Goal: Information Seeking & Learning: Learn about a topic

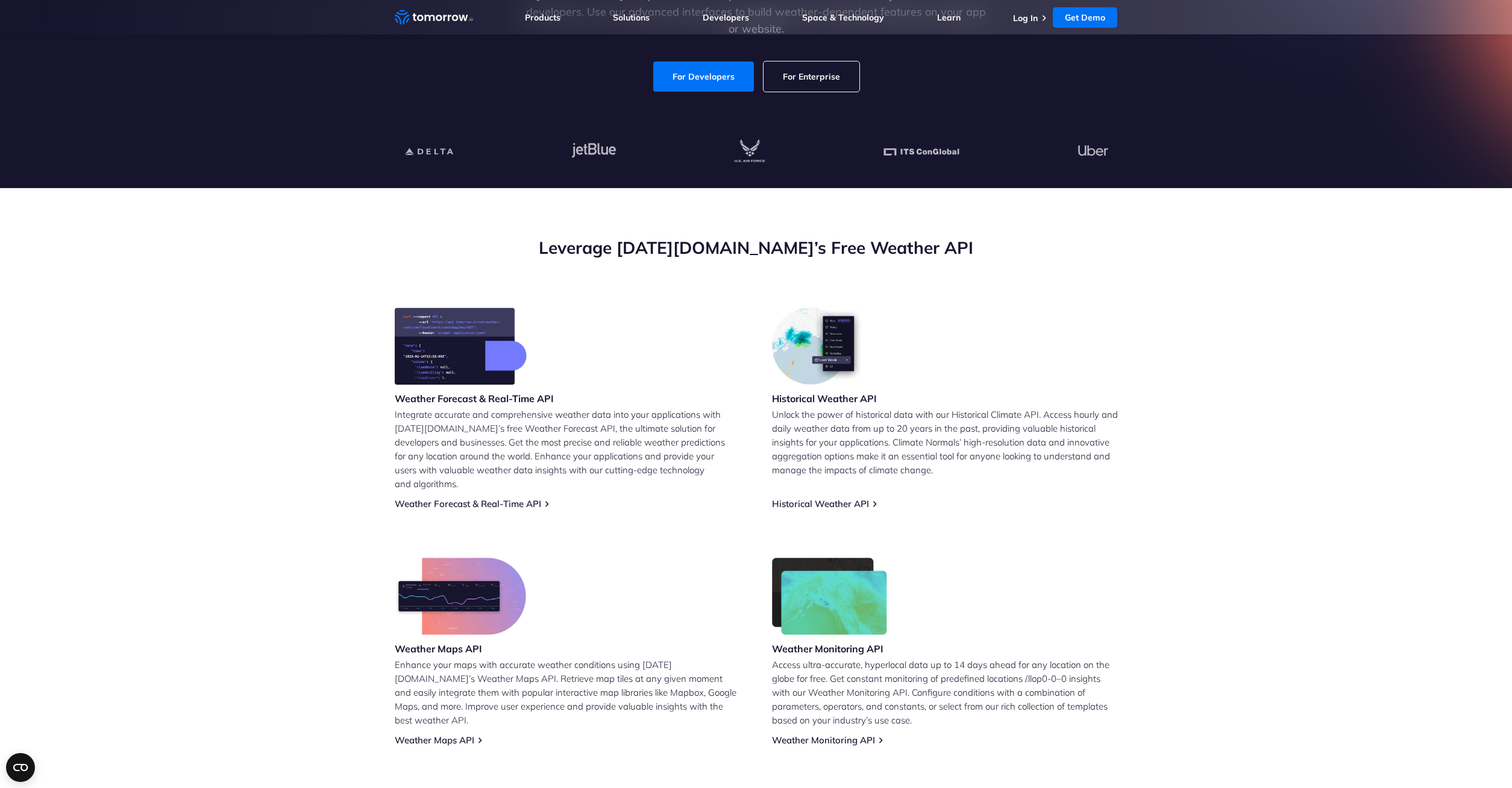
scroll to position [369, 0]
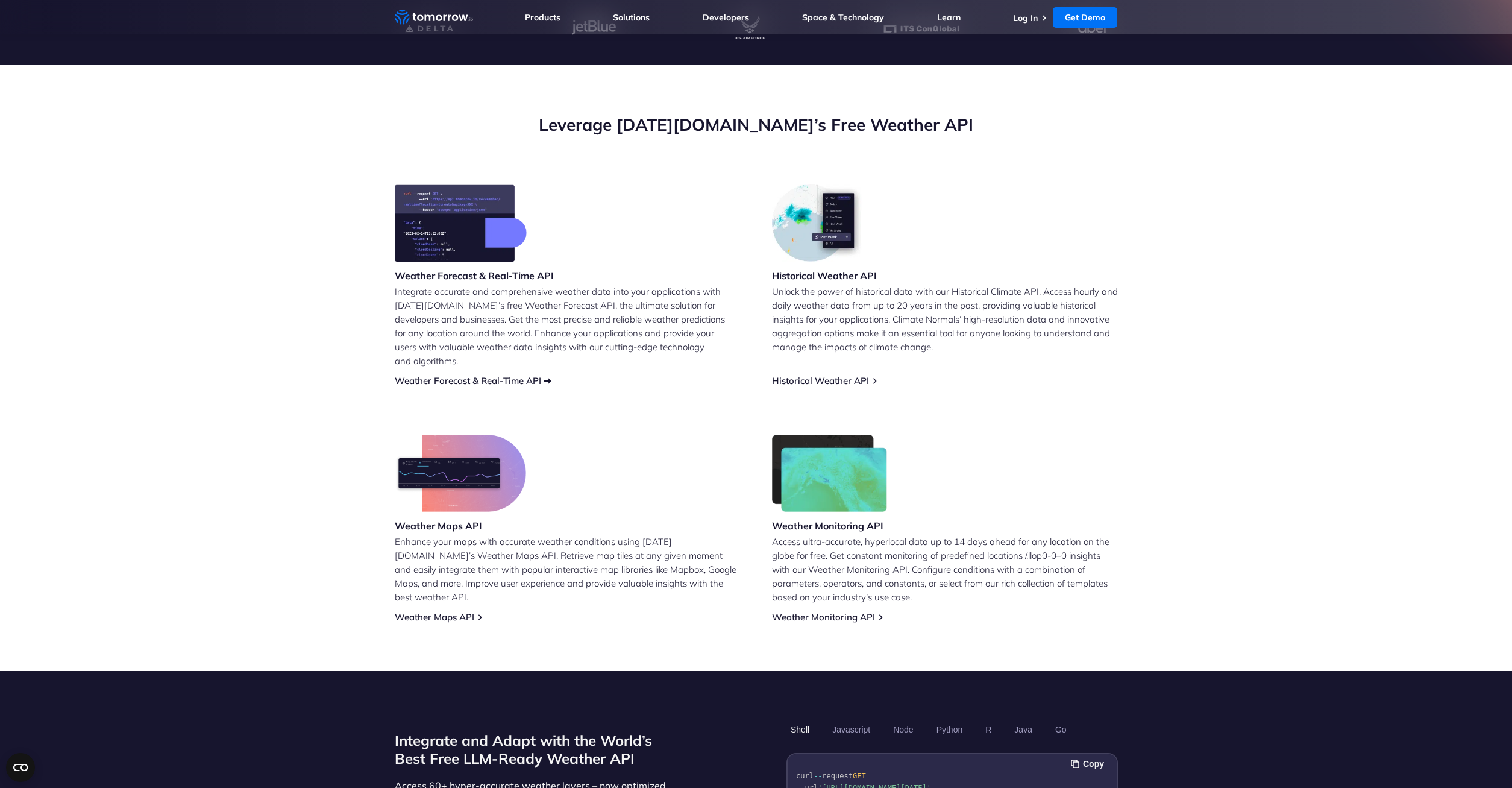
click at [463, 375] on link "Weather Forecast & Real-Time API" at bounding box center [468, 380] width 146 height 11
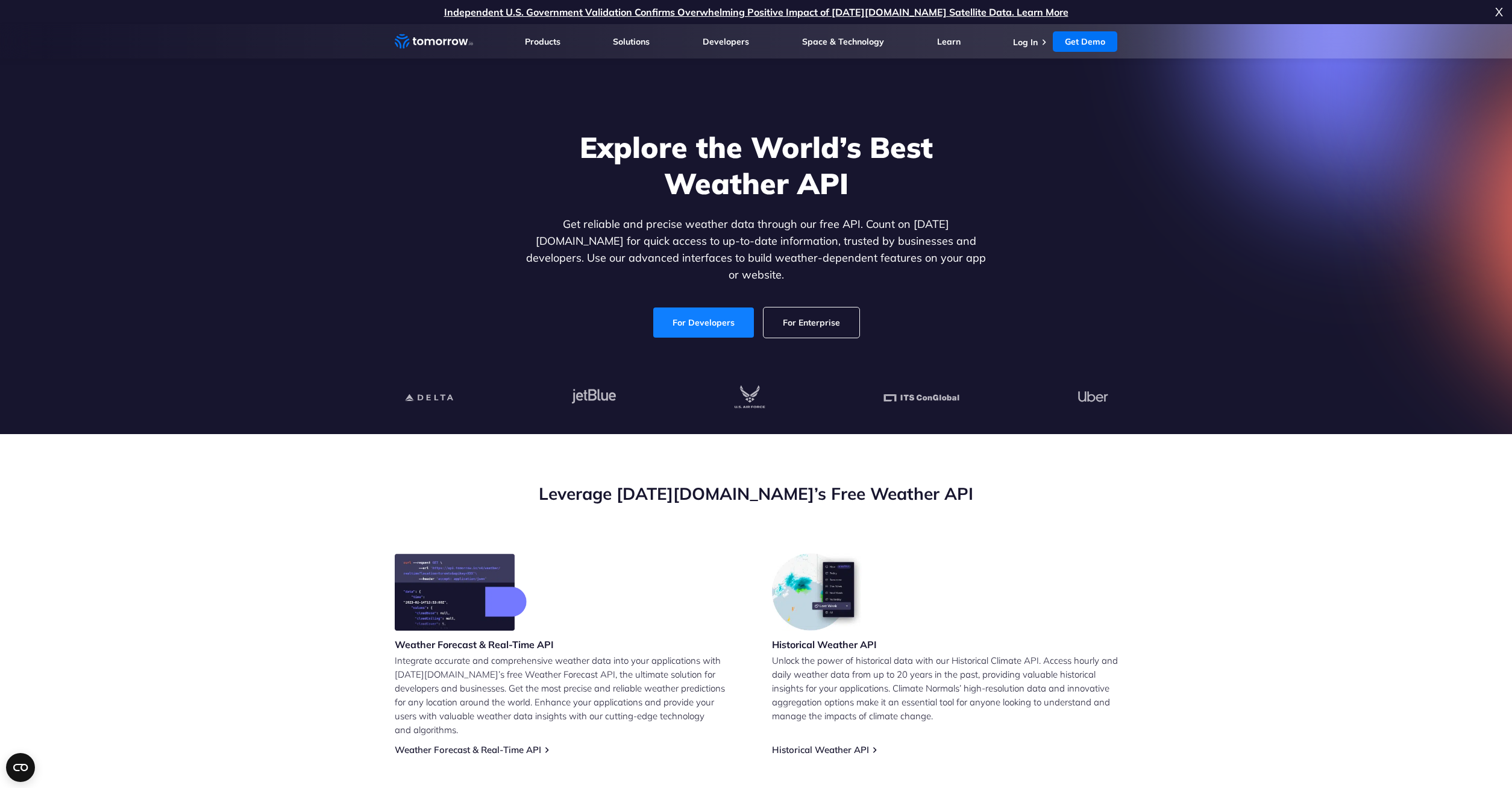
click at [714, 308] on link "For Developers" at bounding box center [703, 322] width 101 height 30
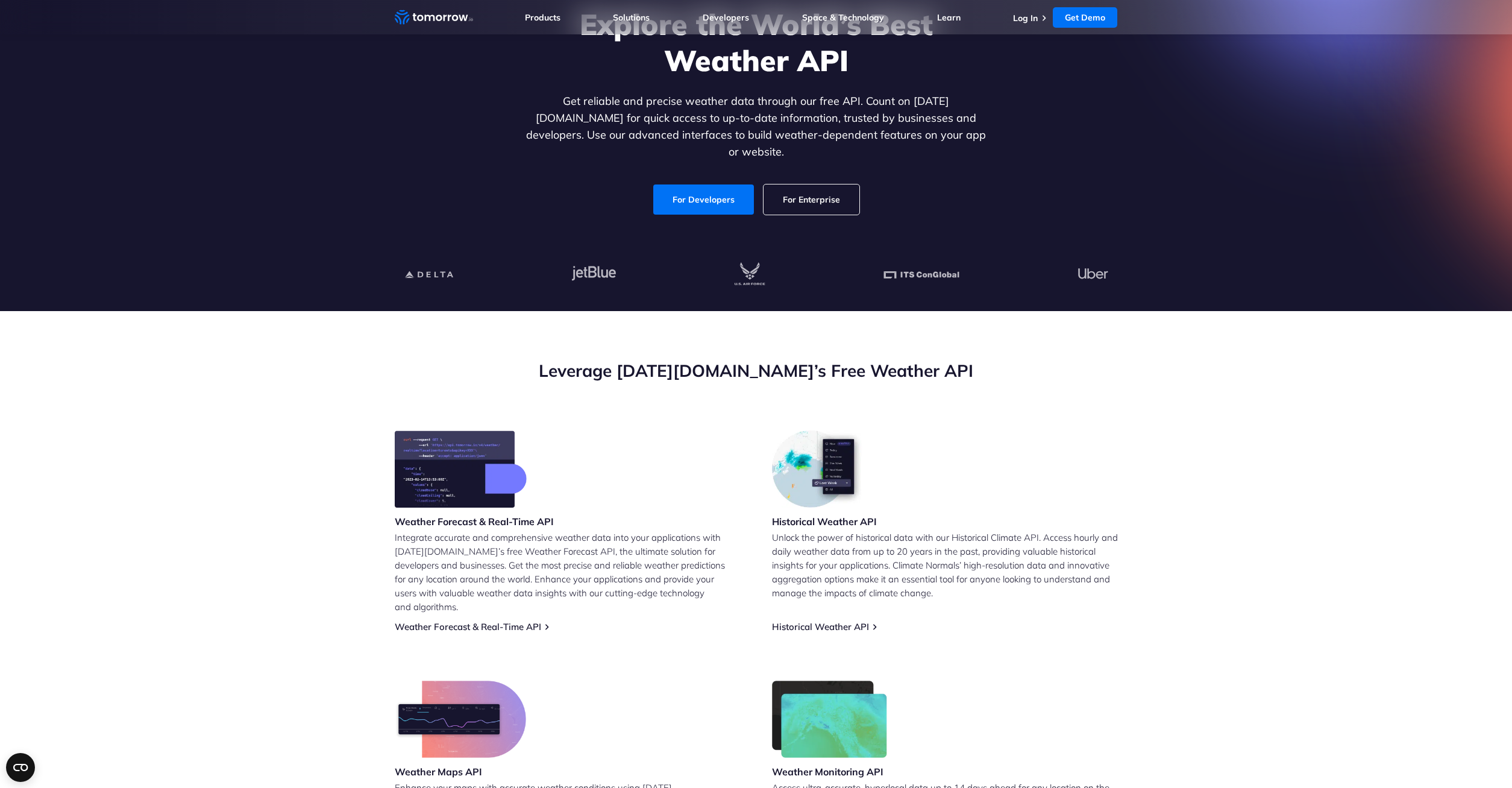
scroll to position [184, 0]
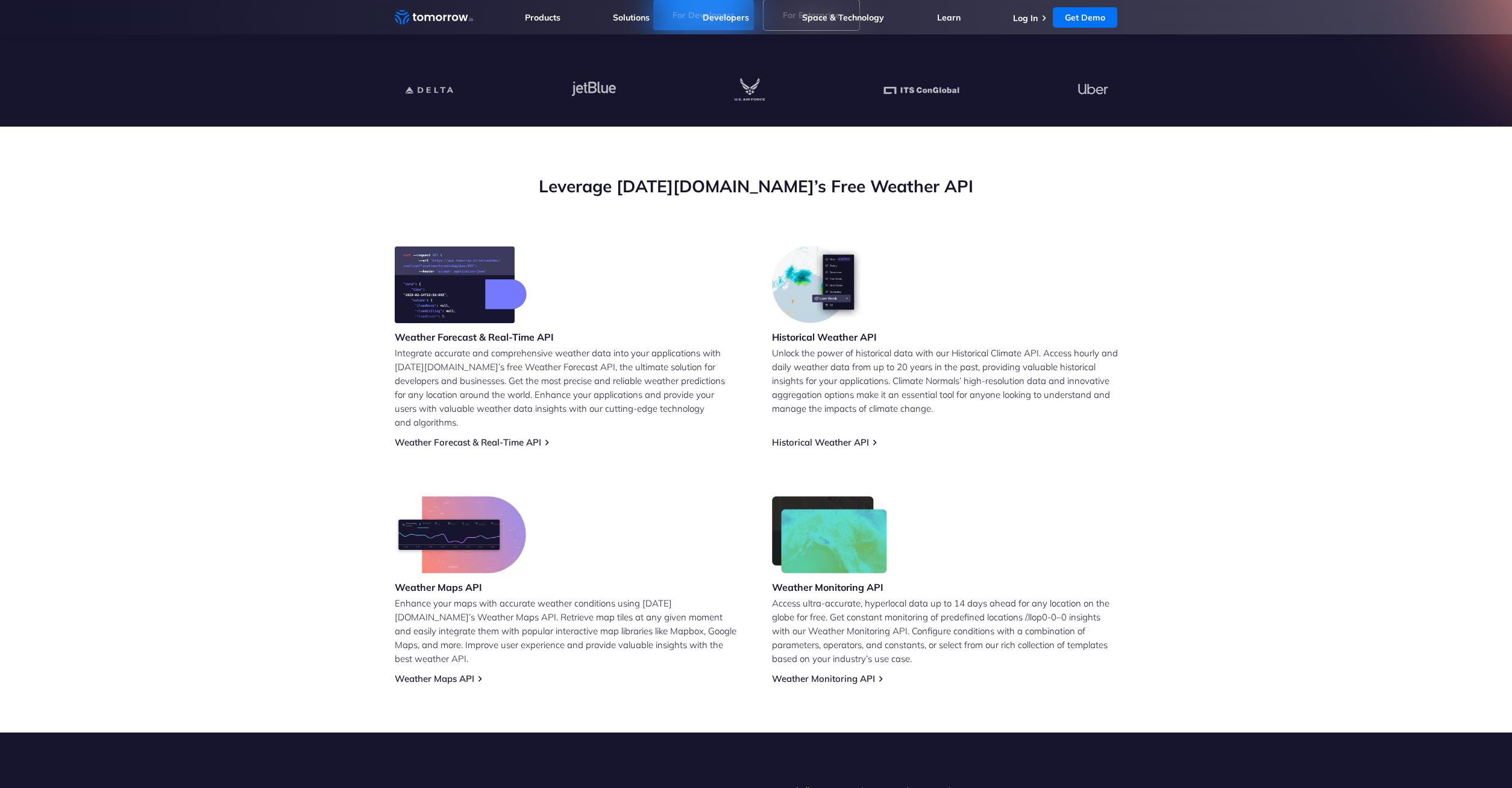
scroll to position [369, 0]
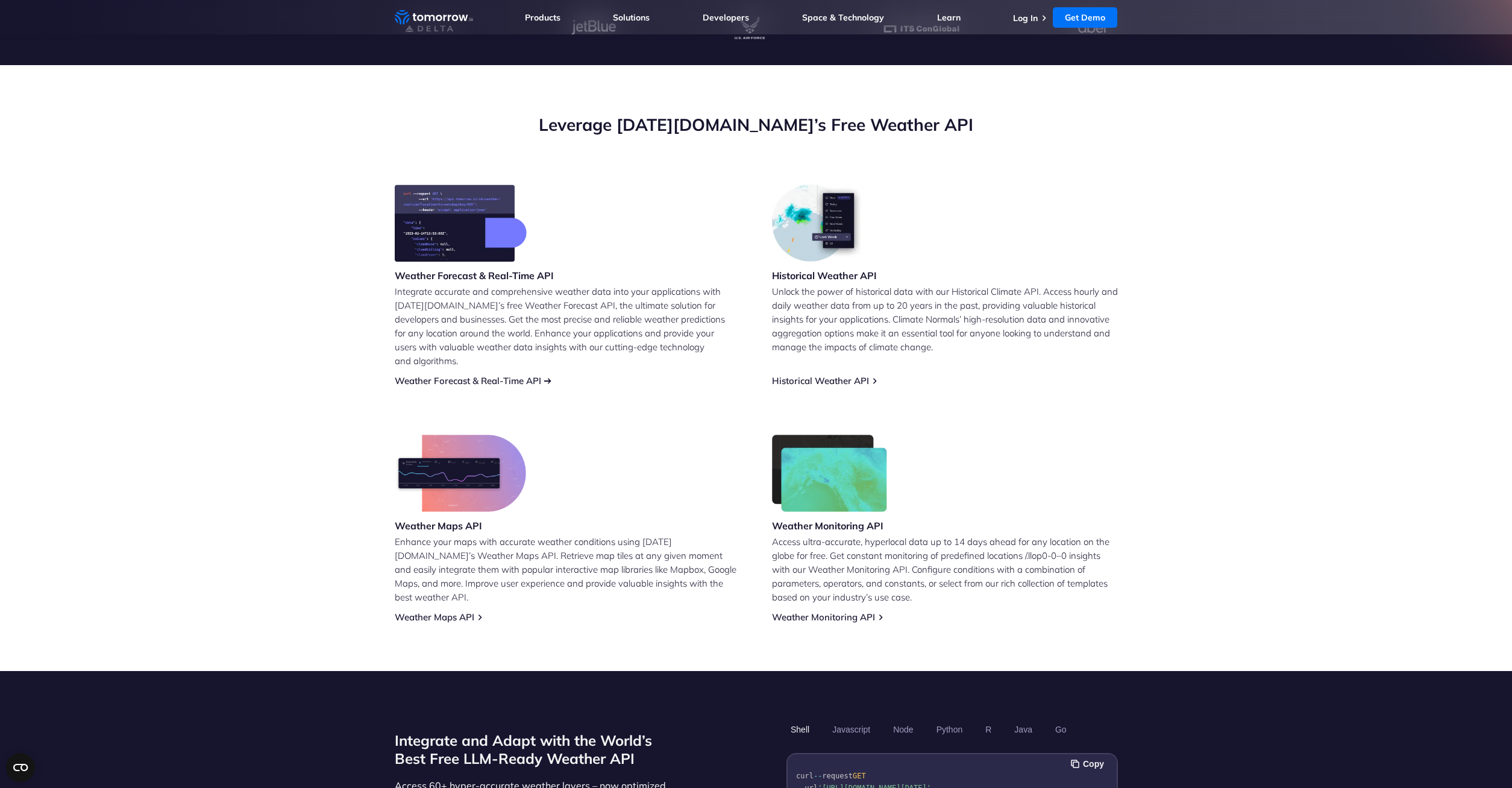
click at [485, 375] on link "Weather Forecast & Real-Time API" at bounding box center [468, 380] width 146 height 11
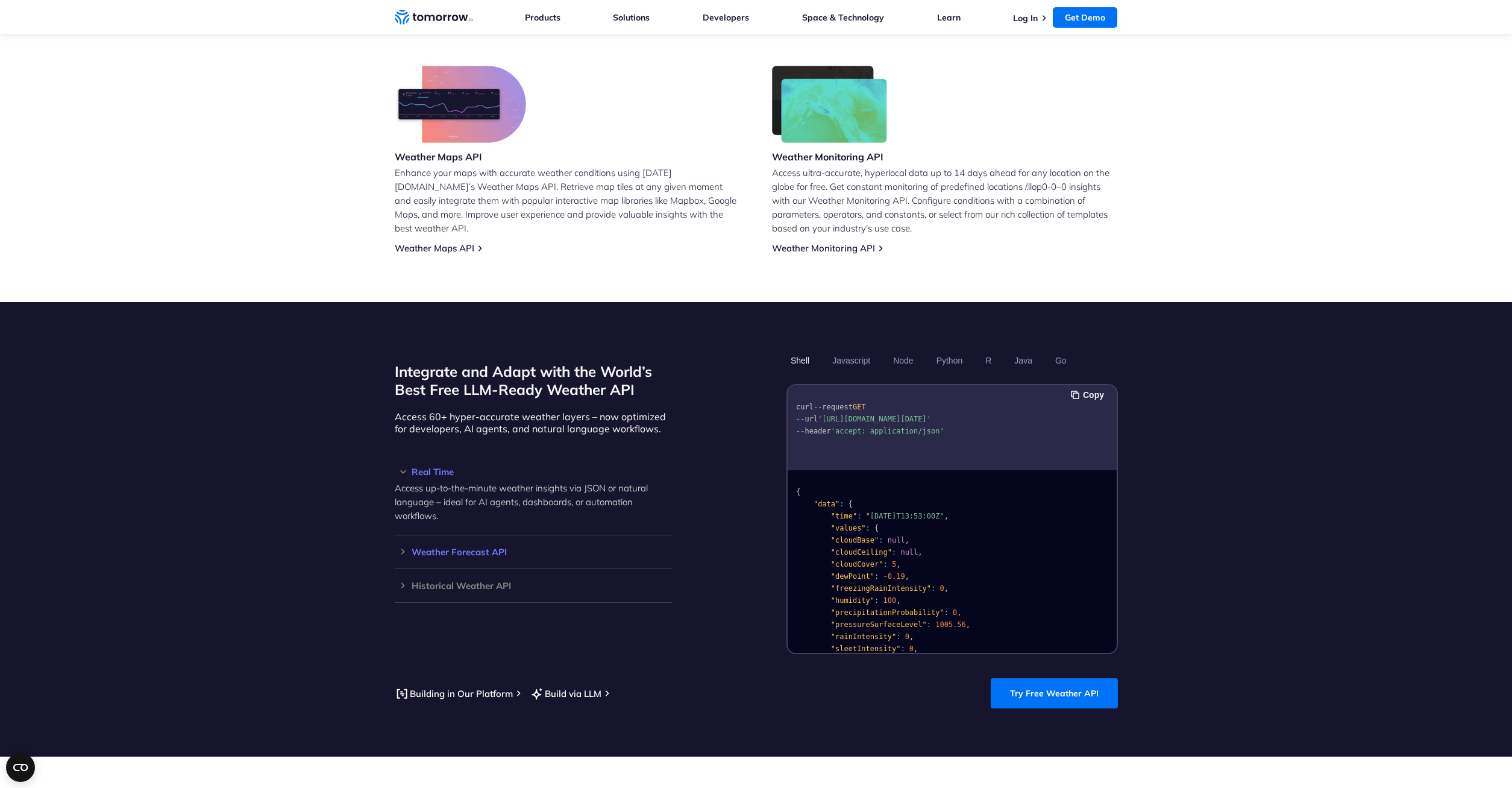
scroll to position [800, 0]
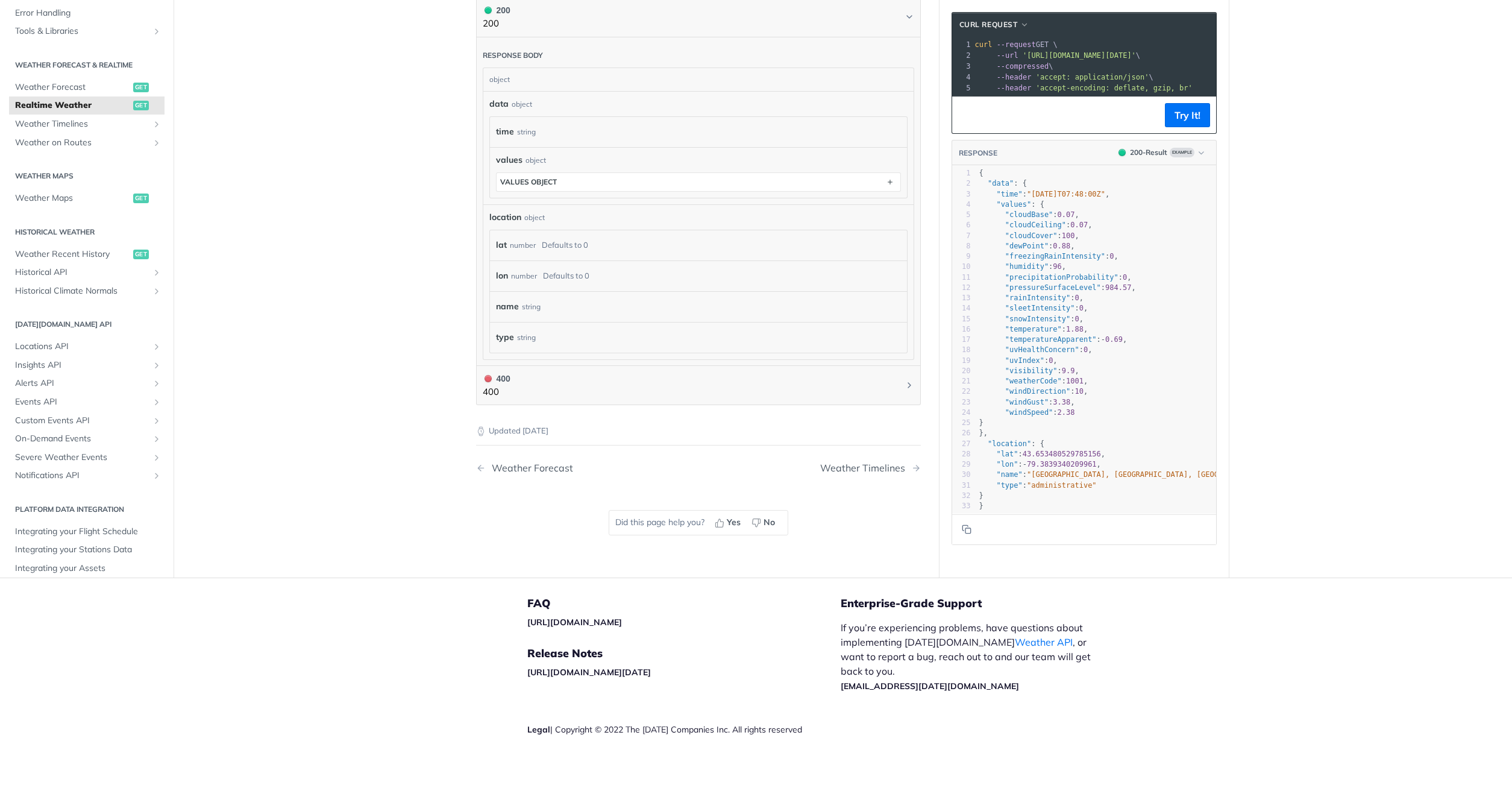
scroll to position [506, 0]
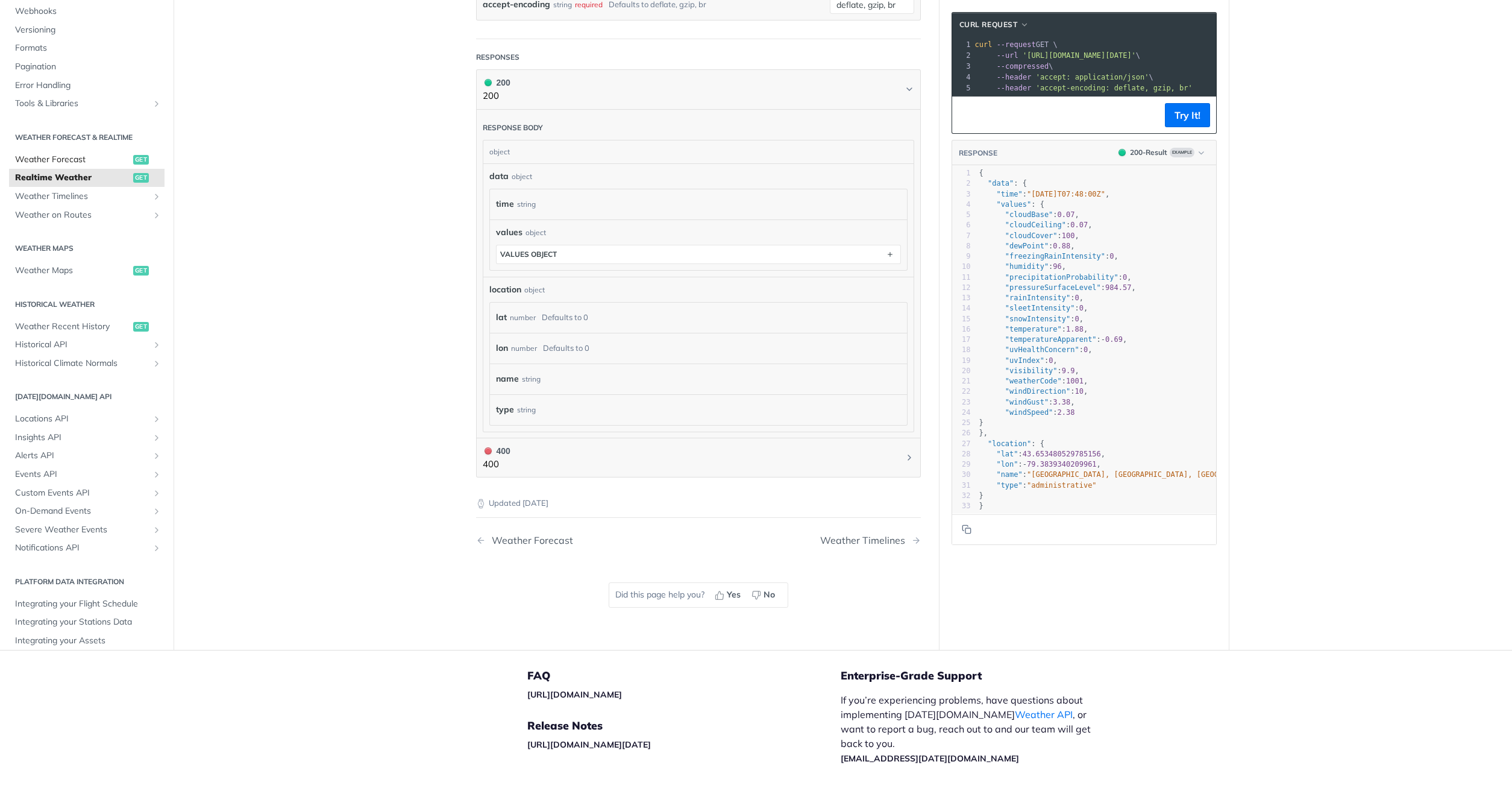
click at [62, 157] on span "Weather Forecast" at bounding box center [72, 160] width 115 height 12
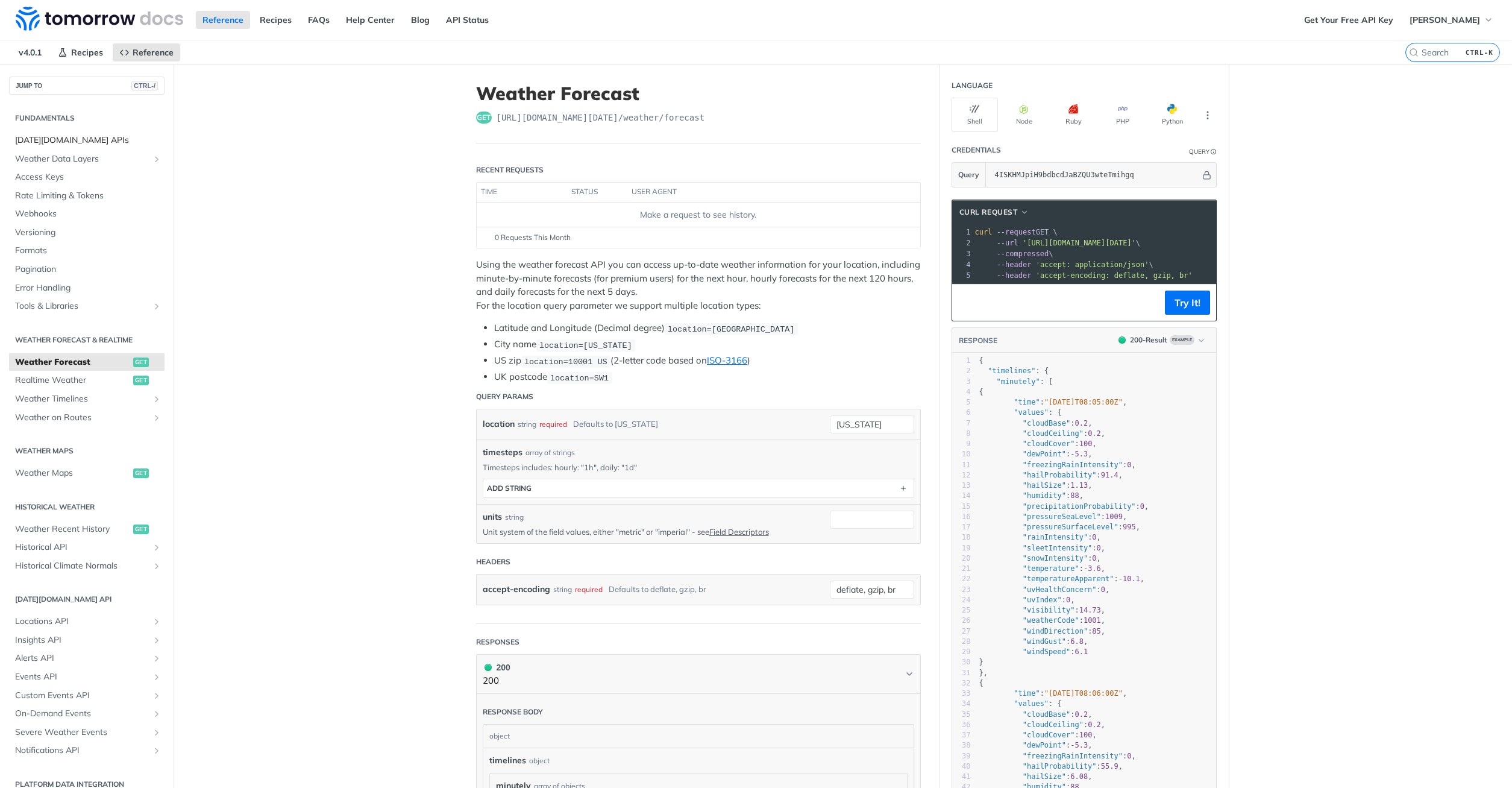
click at [60, 140] on span "Tomorrow.io APIs" at bounding box center [88, 141] width 146 height 12
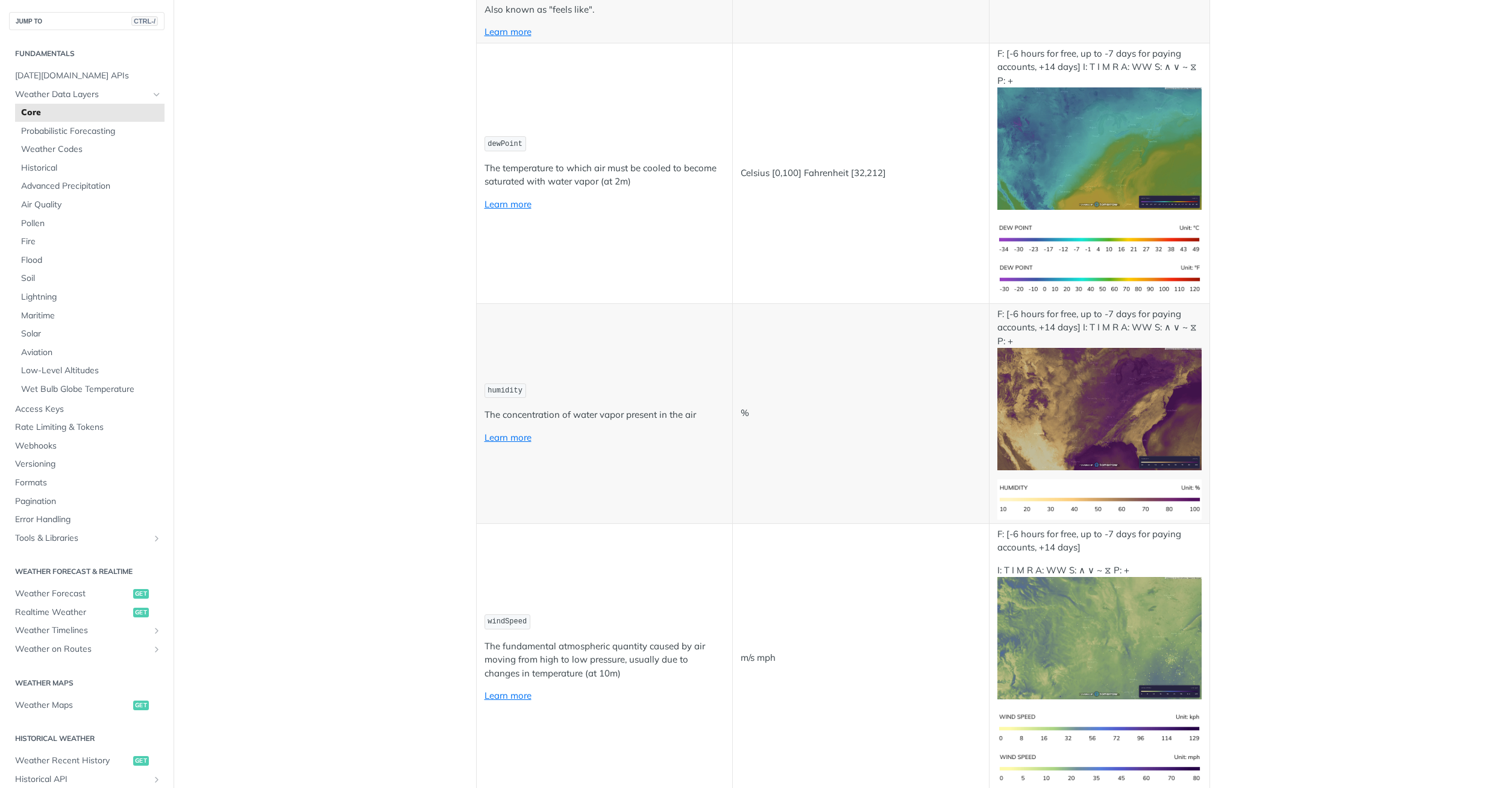
scroll to position [144, 0]
